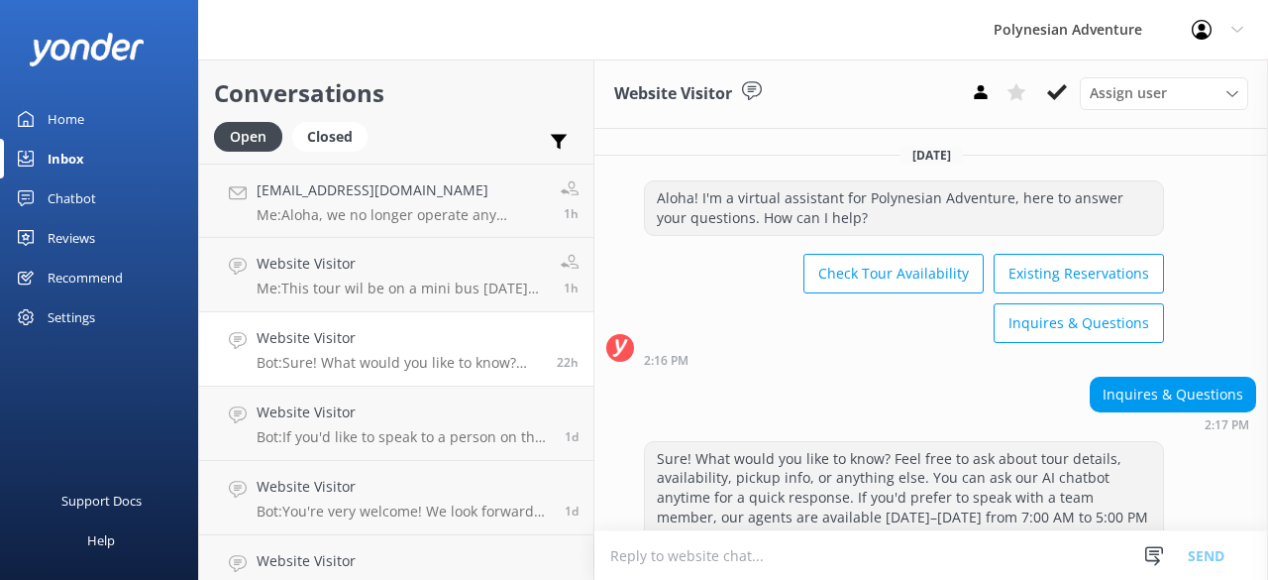
scroll to position [68, 0]
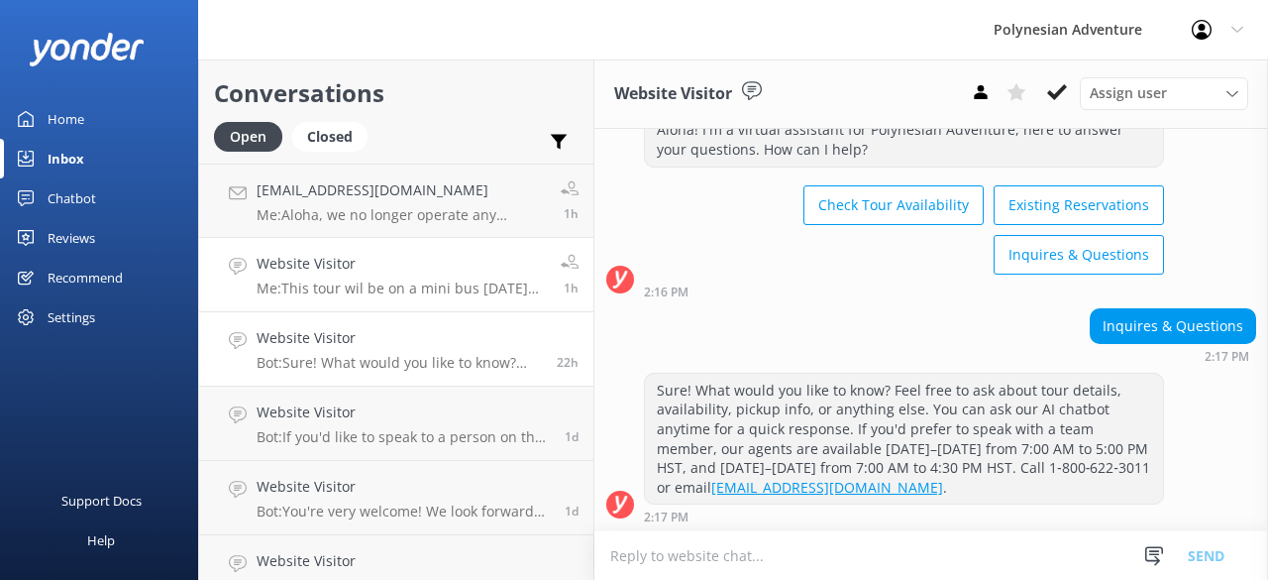
click at [431, 289] on p "Me: This tour wil be on a mini bus [DATE] and we only have one seat available. …" at bounding box center [401, 288] width 289 height 18
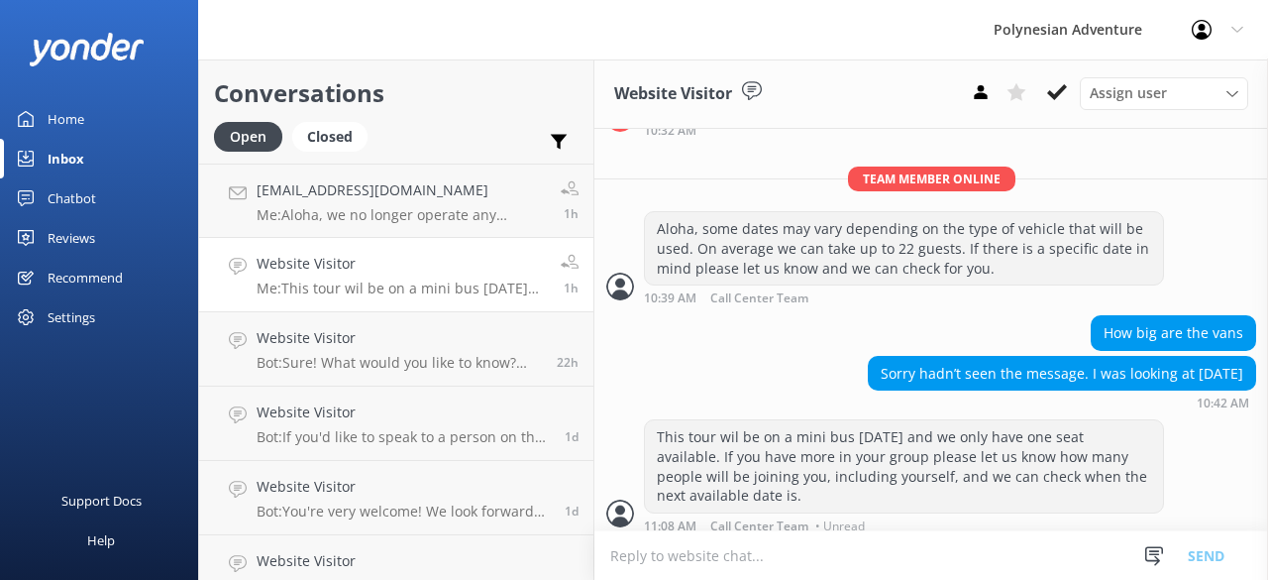
scroll to position [686, 0]
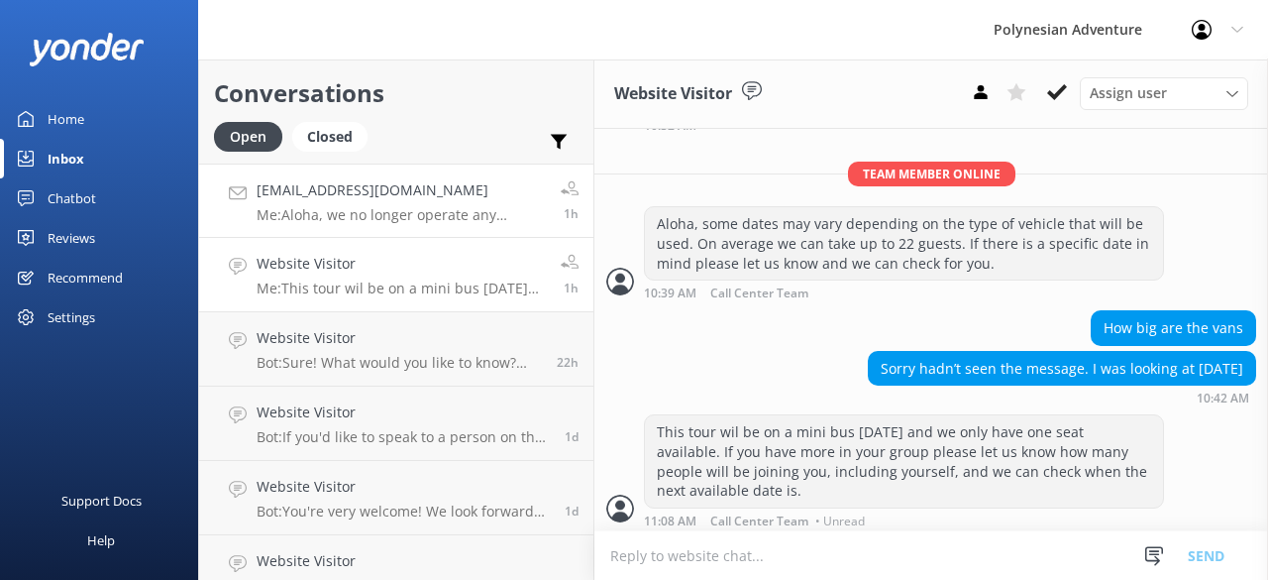
click at [413, 221] on p "Me: Aloha, we no longer operate any helicopter rides for our Kauai tours. Our o…" at bounding box center [401, 215] width 289 height 18
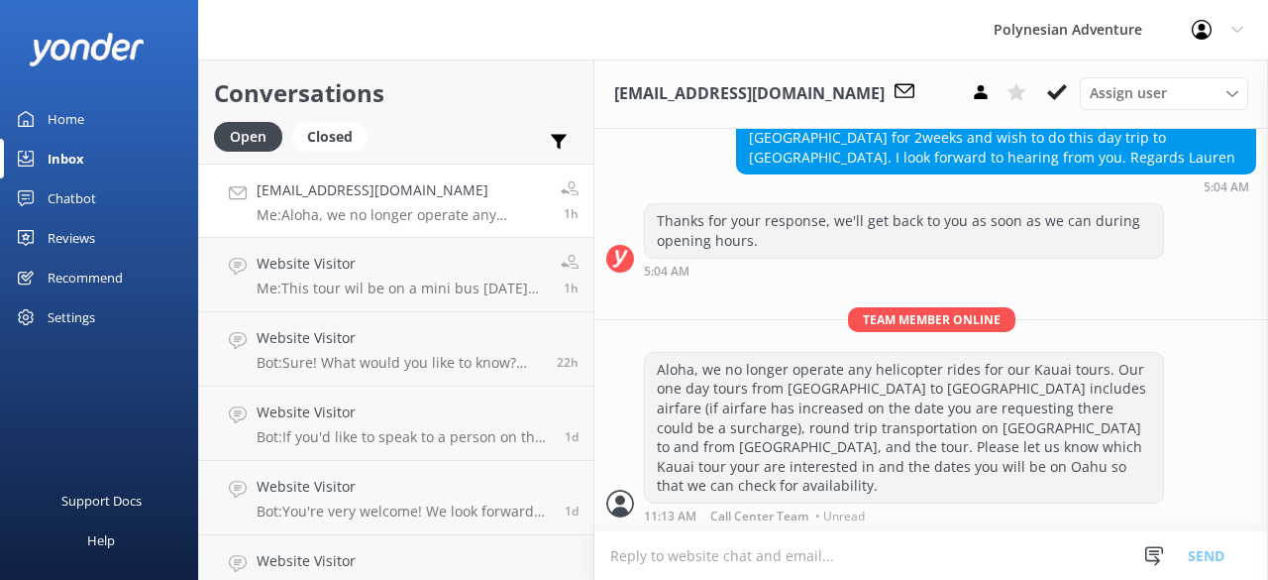
scroll to position [887, 0]
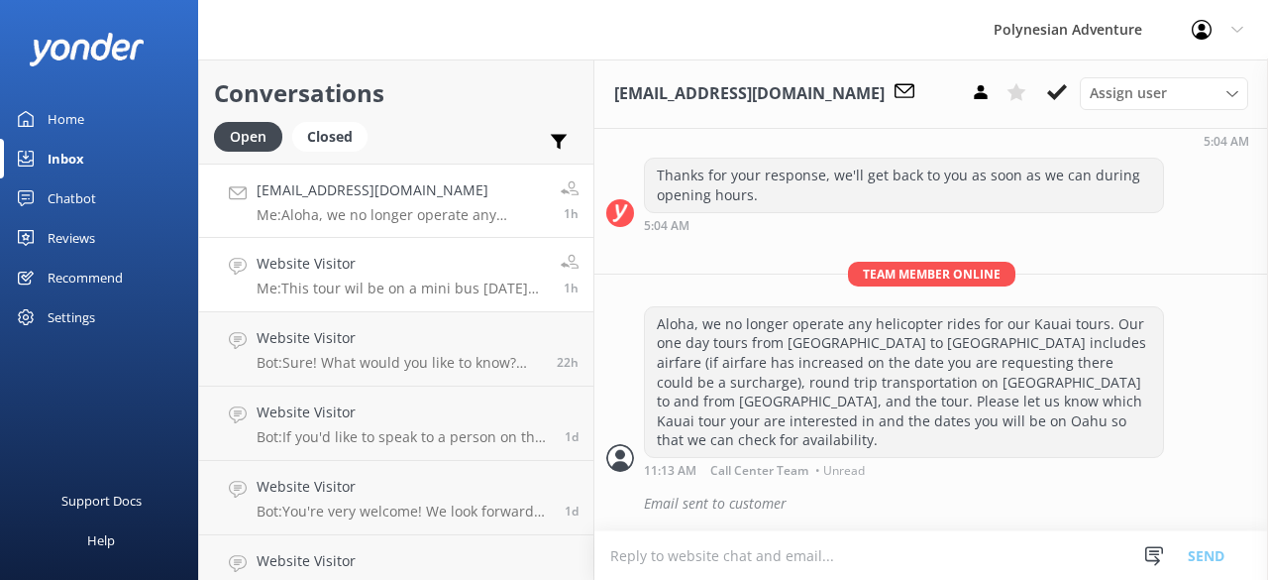
click at [356, 262] on h4 "Website Visitor" at bounding box center [401, 264] width 289 height 22
